Goal: Communication & Community: Participate in discussion

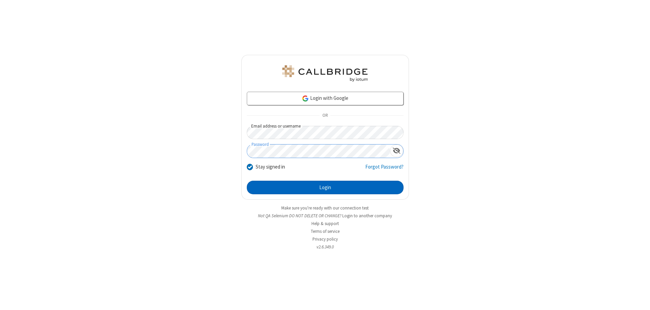
click at [325, 188] on button "Login" at bounding box center [325, 188] width 157 height 14
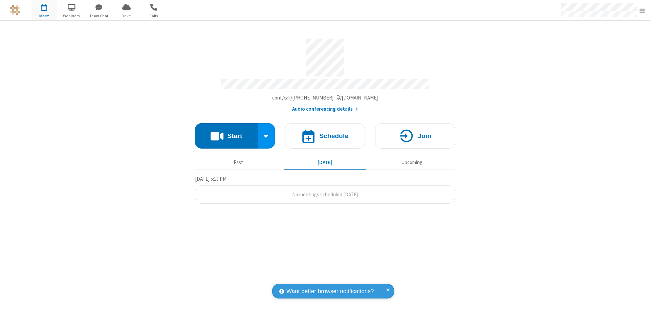
click at [226, 133] on button "Start" at bounding box center [226, 135] width 63 height 25
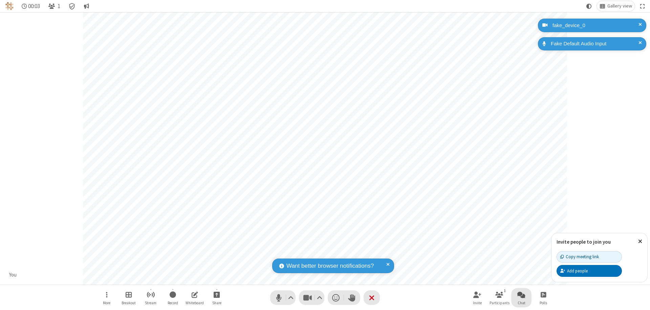
click at [522, 295] on span "Open chat" at bounding box center [522, 295] width 8 height 8
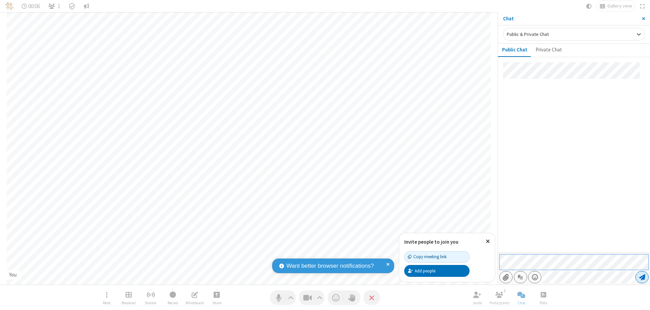
click at [642, 277] on span "Send message" at bounding box center [643, 277] width 6 height 7
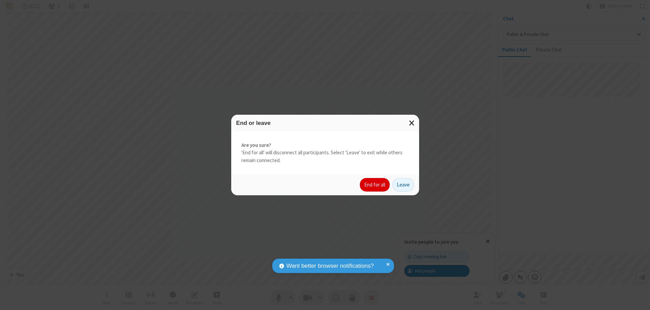
click at [375, 185] on button "End for all" at bounding box center [375, 185] width 30 height 14
